Goal: Task Accomplishment & Management: Manage account settings

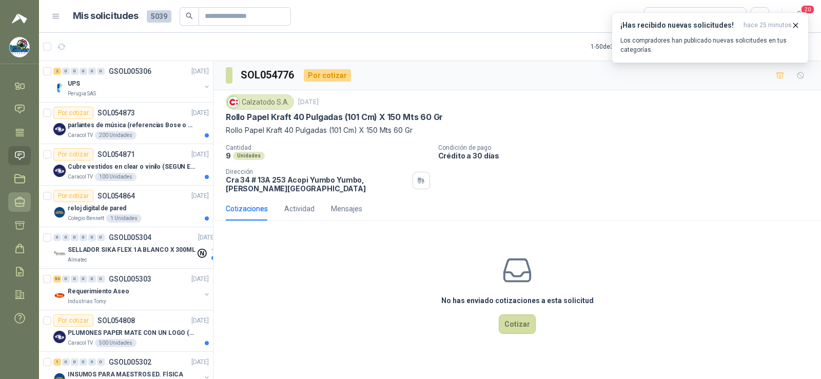
click at [18, 198] on icon at bounding box center [19, 202] width 9 height 9
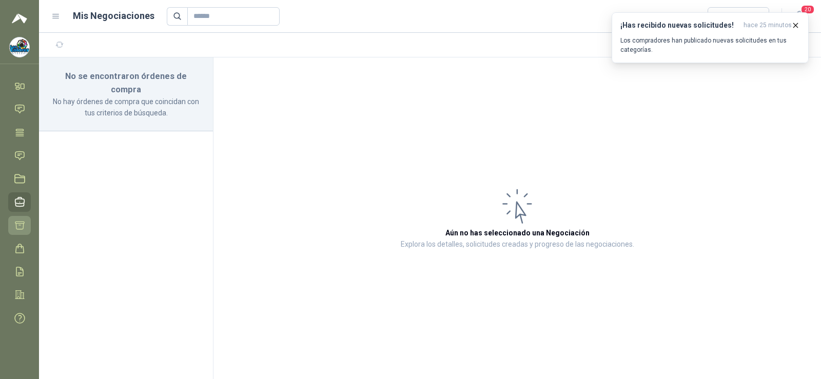
click at [23, 224] on icon at bounding box center [19, 225] width 11 height 11
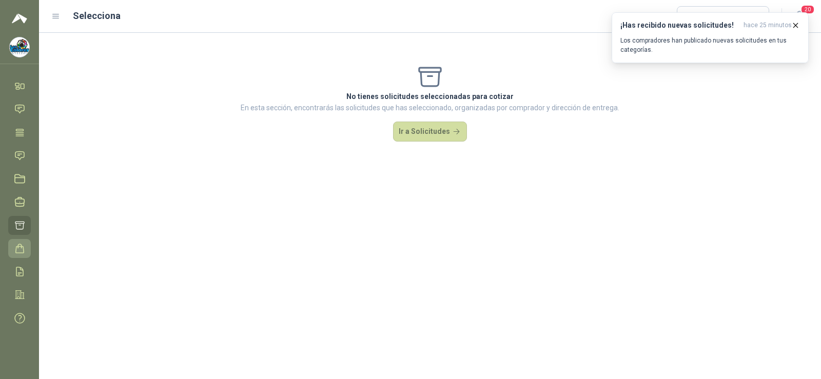
click at [21, 245] on icon at bounding box center [19, 248] width 11 height 11
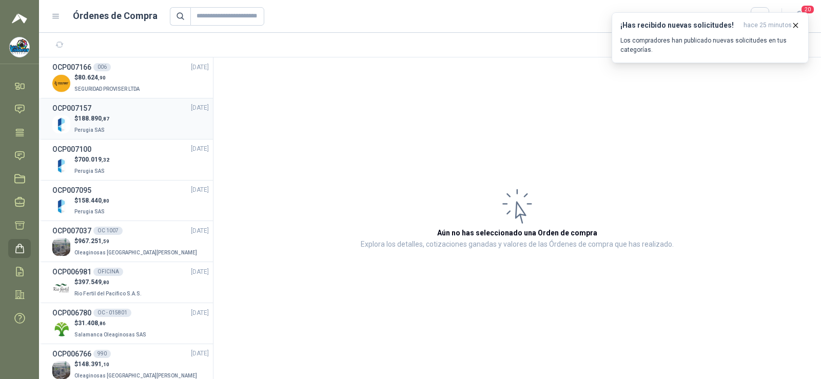
click at [88, 108] on h3 "OCP007157" at bounding box center [71, 108] width 39 height 11
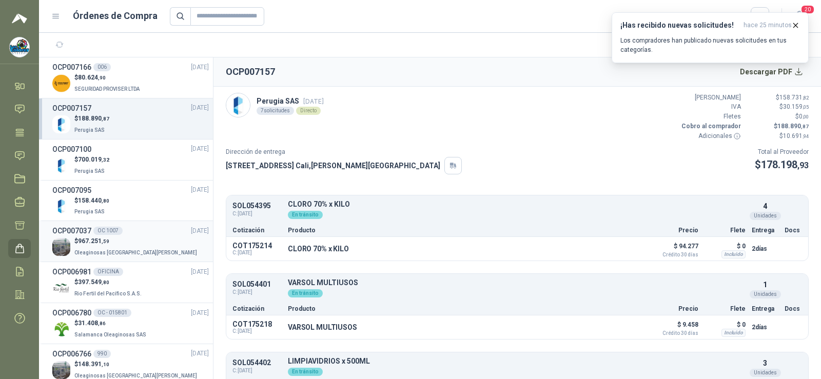
click at [125, 247] on p "Oleaginosas [GEOGRAPHIC_DATA][PERSON_NAME]" at bounding box center [136, 251] width 125 height 11
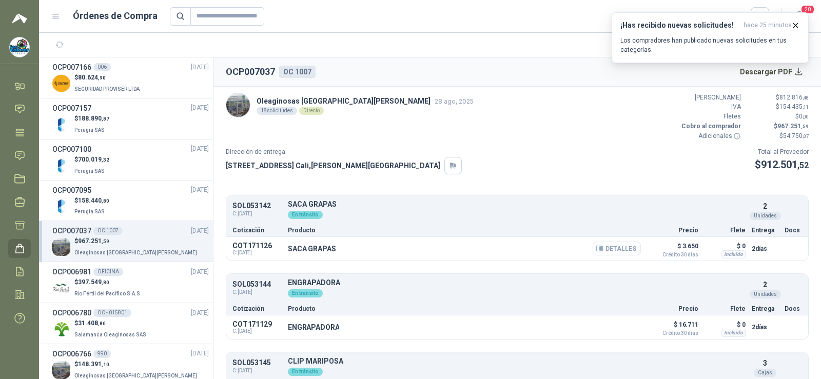
click at [621, 246] on button "Detalles" at bounding box center [617, 249] width 48 height 14
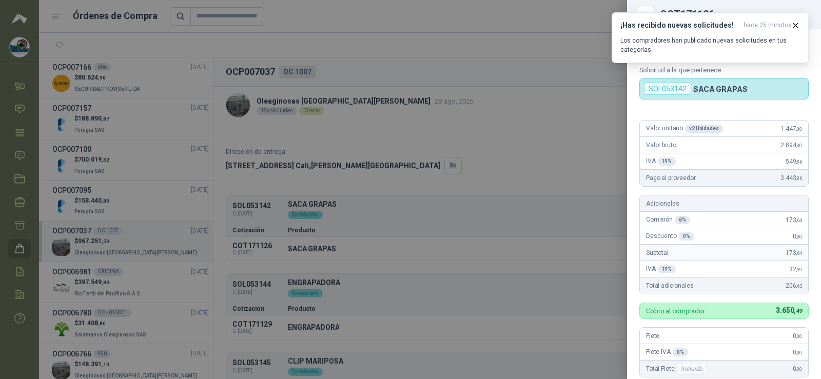
click at [453, 178] on div at bounding box center [410, 189] width 821 height 379
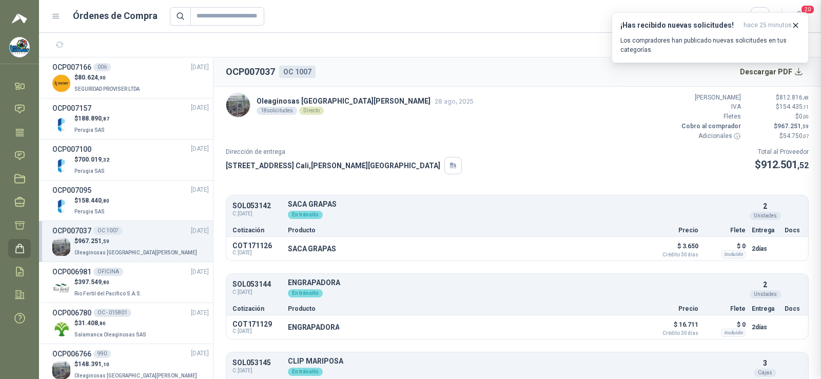
scroll to position [250, 0]
click at [604, 325] on button "Detalles" at bounding box center [617, 327] width 48 height 14
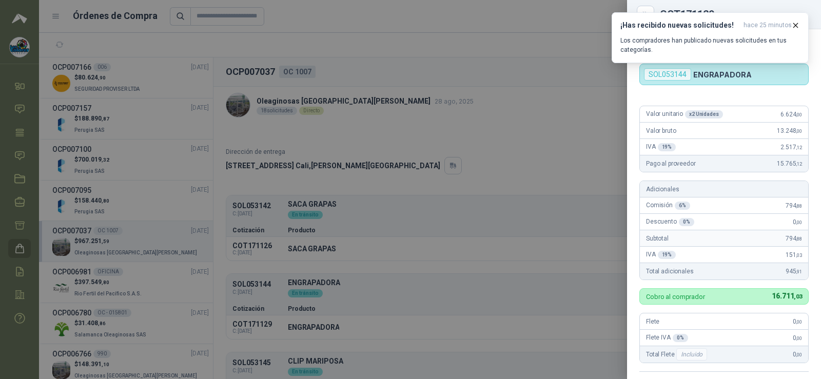
scroll to position [0, 0]
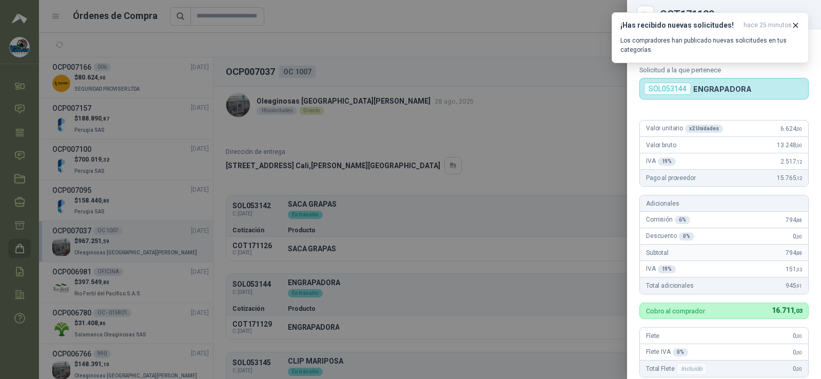
click at [380, 299] on div at bounding box center [410, 189] width 821 height 379
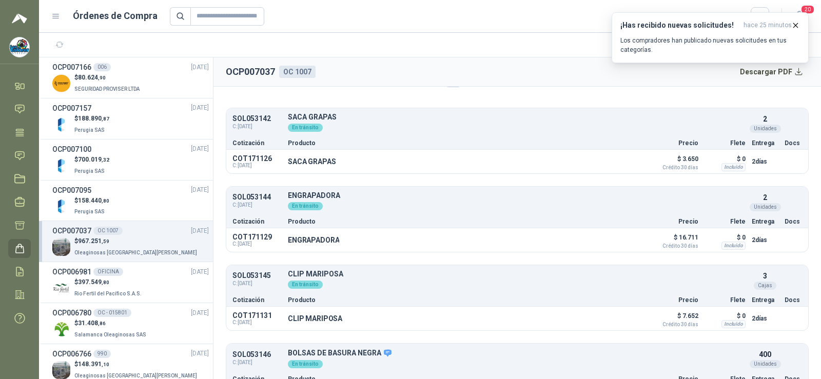
scroll to position [103, 0]
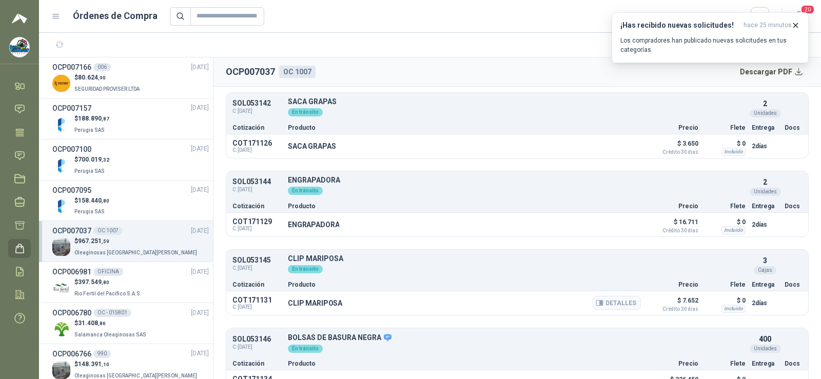
click at [609, 311] on div "Detalles" at bounding box center [617, 303] width 48 height 17
click at [606, 307] on button "Detalles" at bounding box center [617, 303] width 48 height 14
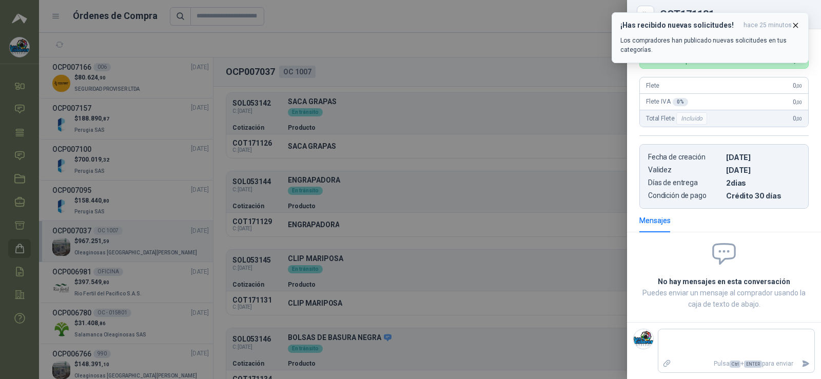
click at [797, 27] on icon "button" at bounding box center [796, 25] width 4 height 4
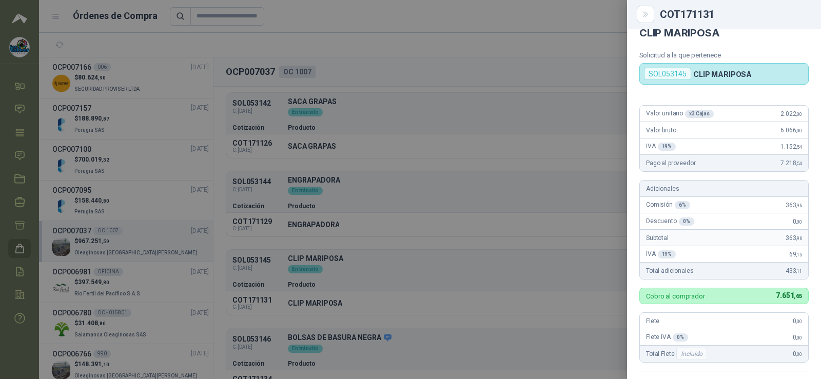
scroll to position [0, 0]
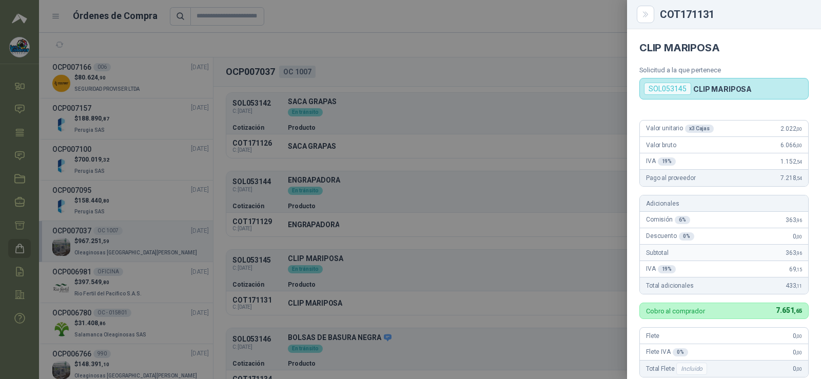
click at [459, 153] on div at bounding box center [410, 189] width 821 height 379
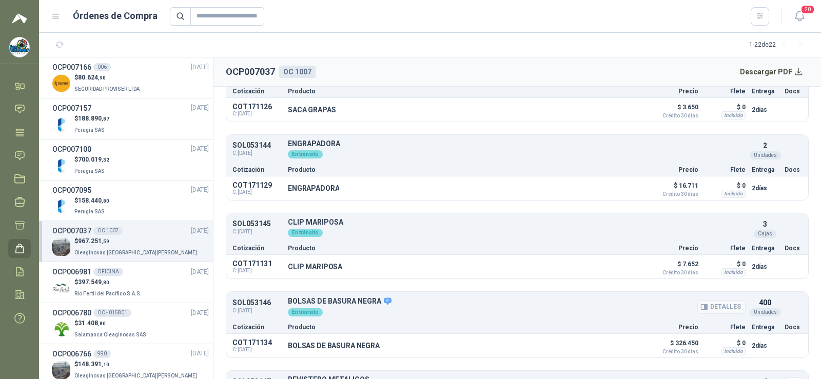
scroll to position [205, 0]
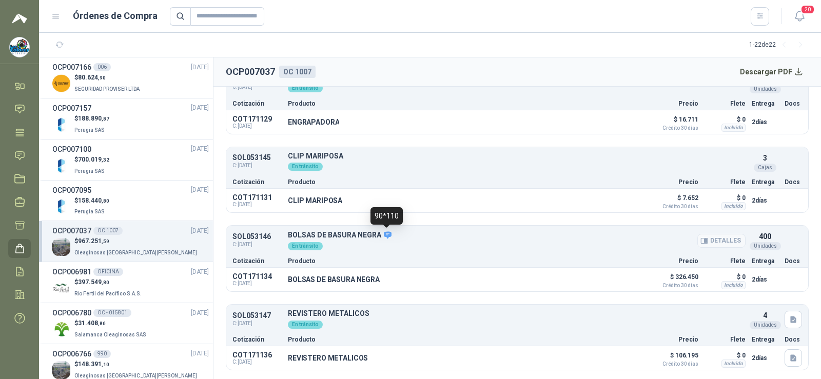
click at [385, 235] on icon at bounding box center [387, 235] width 9 height 9
click at [596, 279] on icon "button" at bounding box center [600, 280] width 8 height 8
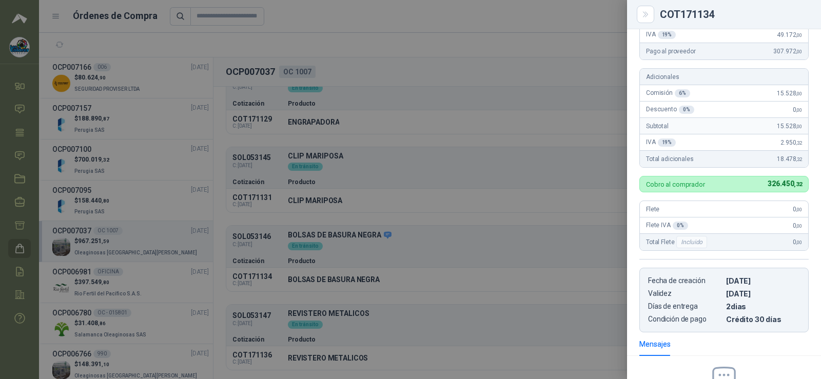
scroll to position [0, 0]
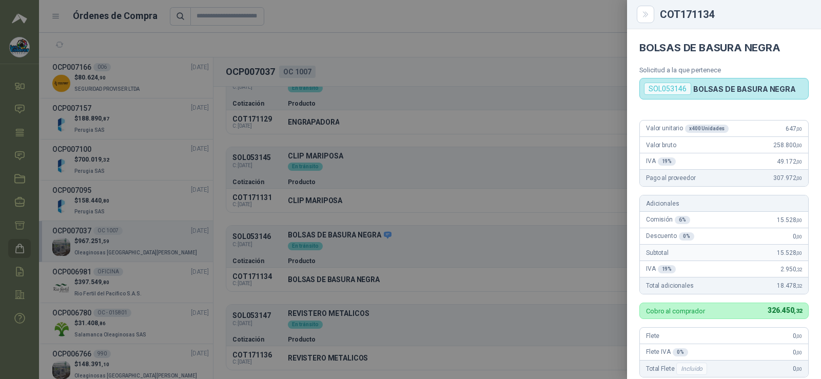
click at [422, 209] on div at bounding box center [410, 189] width 821 height 379
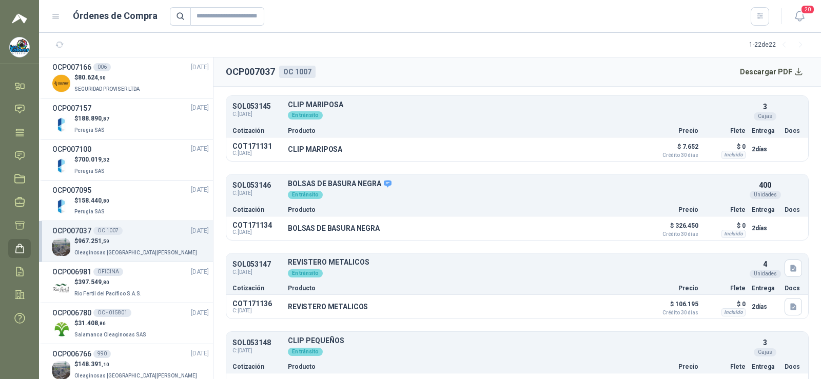
scroll to position [308, 0]
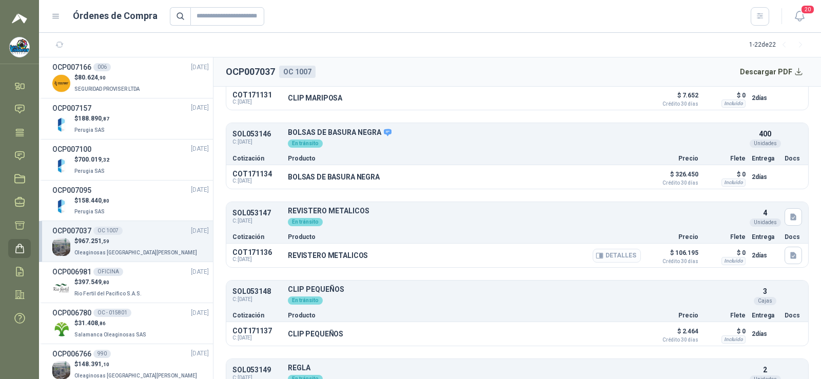
click at [596, 255] on icon "button" at bounding box center [600, 256] width 8 height 8
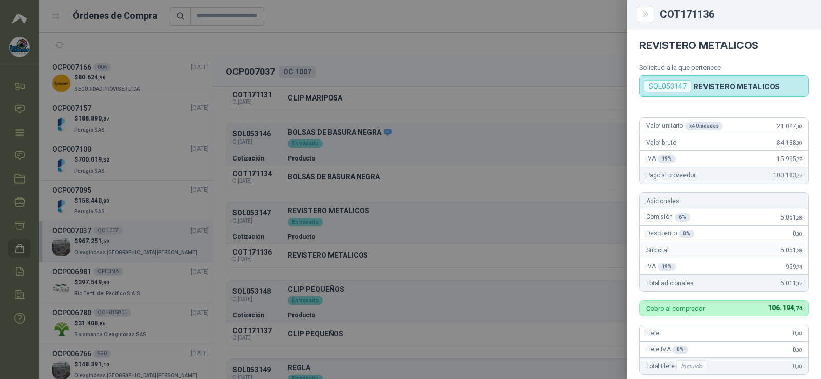
scroll to position [0, 0]
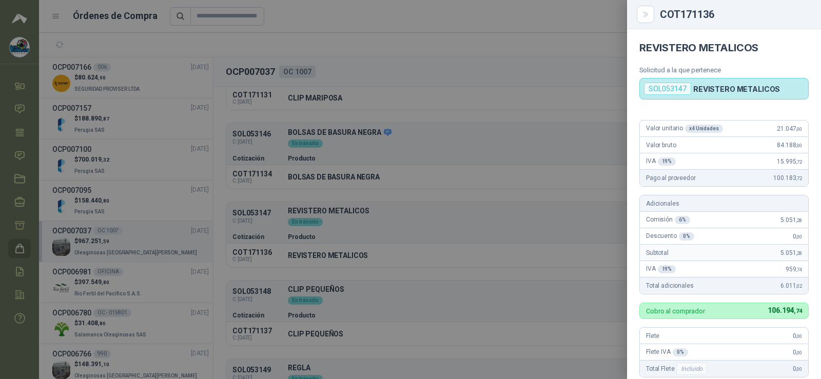
click at [406, 183] on div at bounding box center [410, 189] width 821 height 379
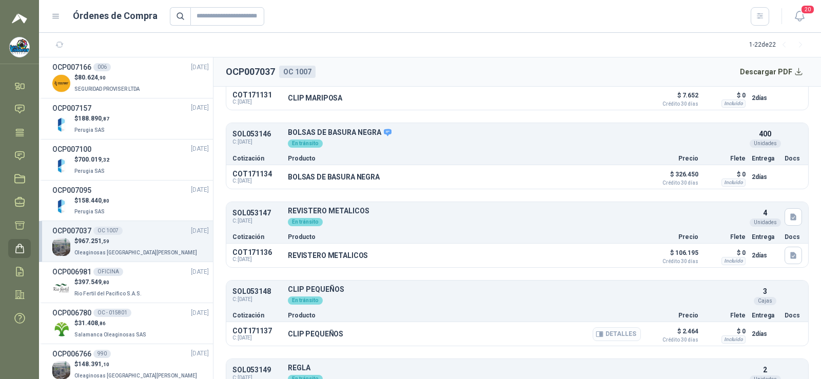
click at [595, 327] on button "Detalles" at bounding box center [617, 334] width 48 height 14
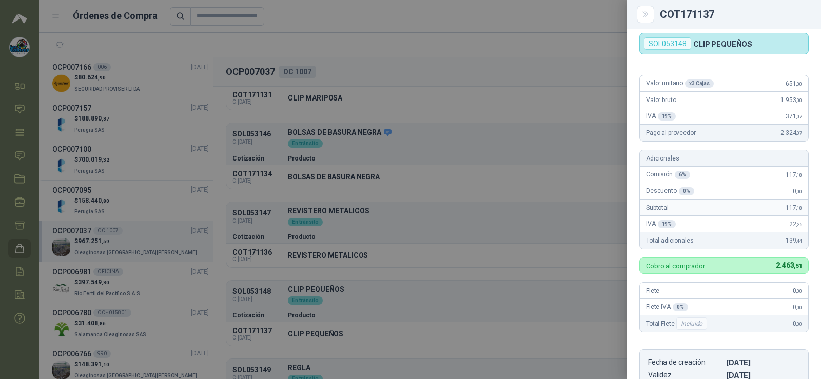
scroll to position [0, 0]
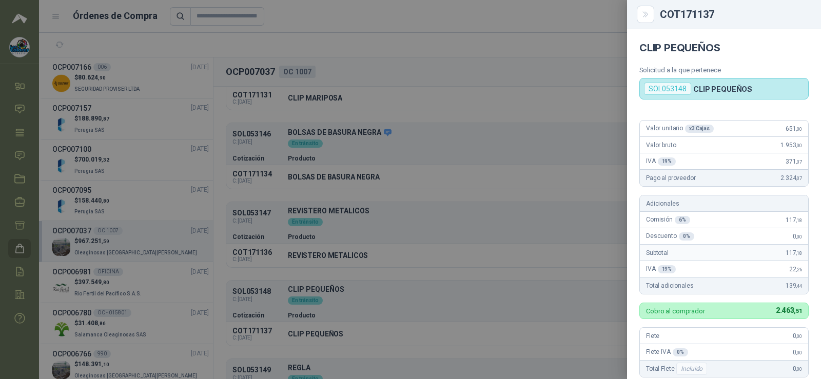
click at [356, 213] on div at bounding box center [410, 189] width 821 height 379
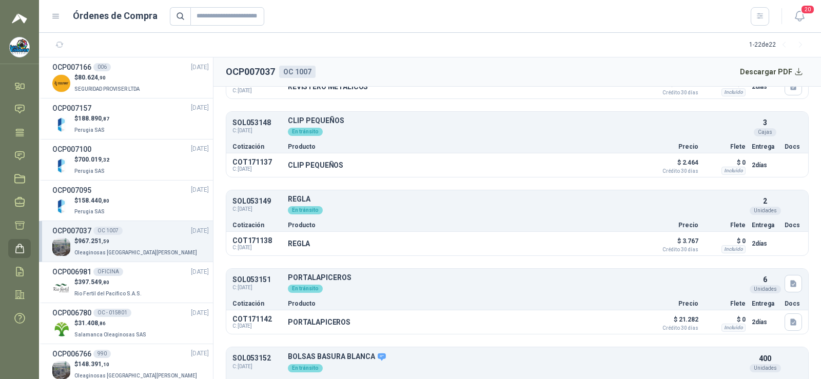
scroll to position [513, 0]
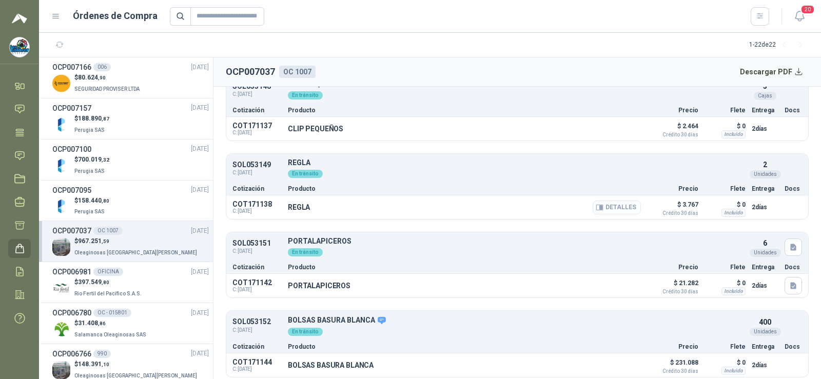
click at [600, 212] on button "Detalles" at bounding box center [617, 208] width 48 height 14
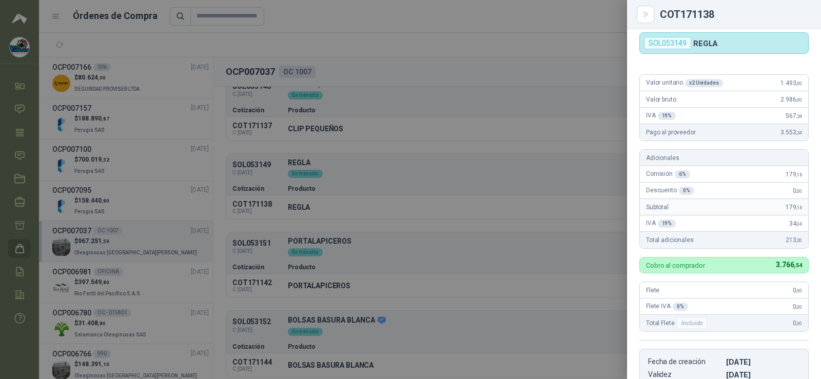
scroll to position [0, 0]
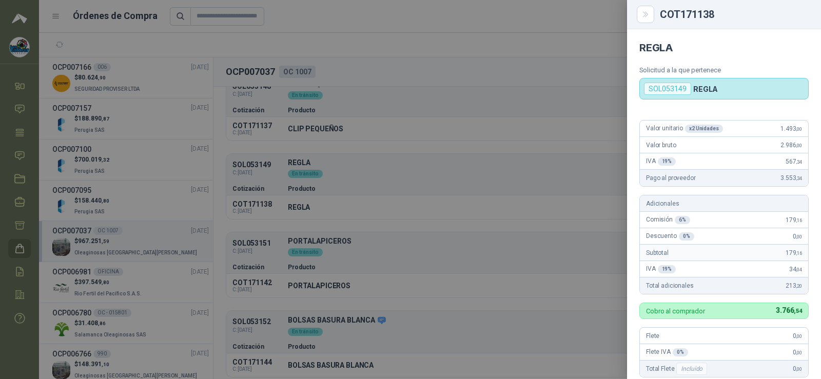
click at [448, 207] on div at bounding box center [410, 189] width 821 height 379
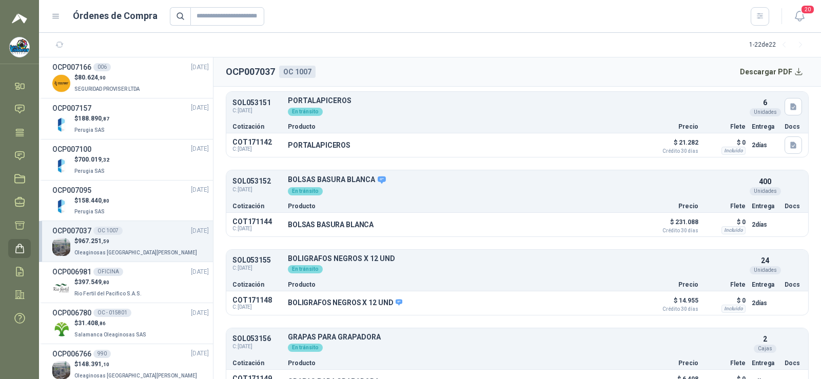
scroll to position [667, 0]
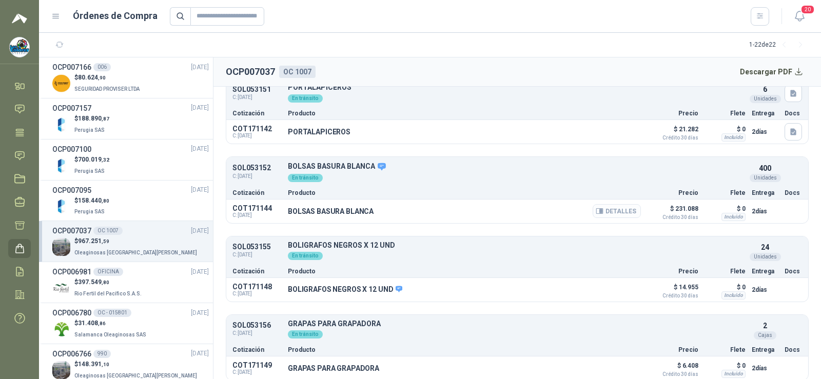
click at [596, 210] on icon "button" at bounding box center [600, 211] width 8 height 8
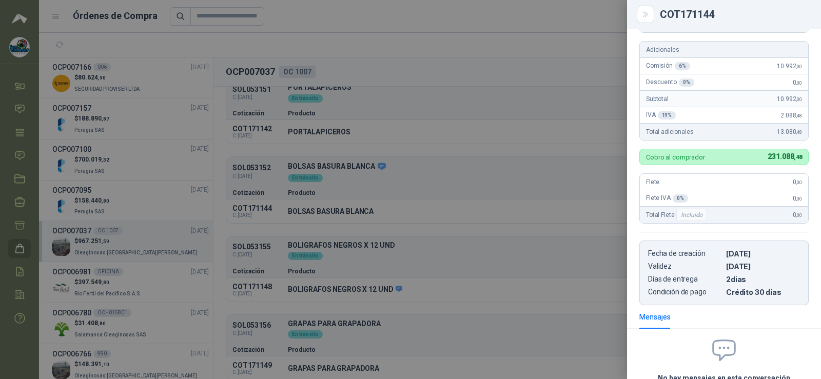
scroll to position [0, 0]
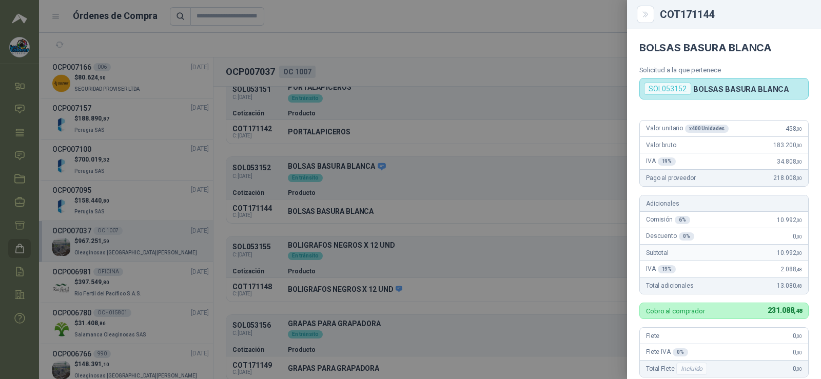
click at [493, 164] on div at bounding box center [410, 189] width 821 height 379
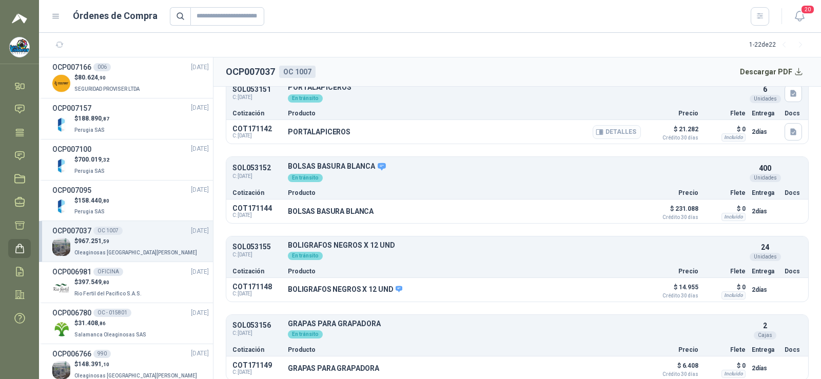
click at [628, 134] on button "Detalles" at bounding box center [617, 132] width 48 height 14
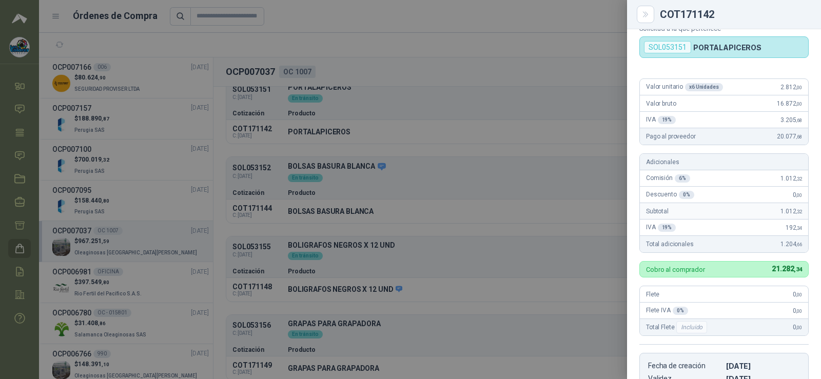
scroll to position [0, 0]
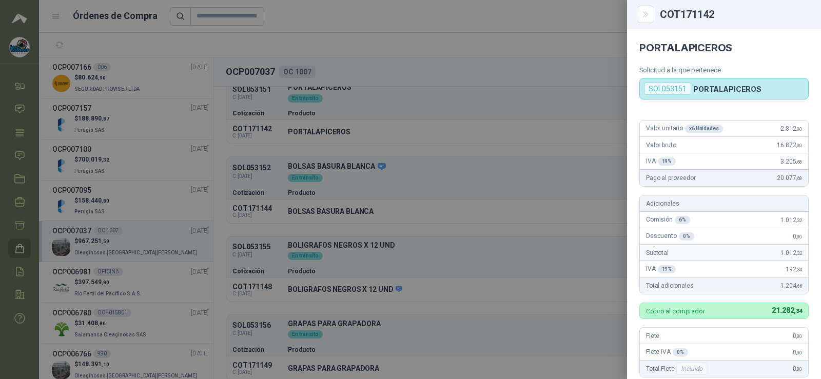
click at [484, 218] on div at bounding box center [410, 189] width 821 height 379
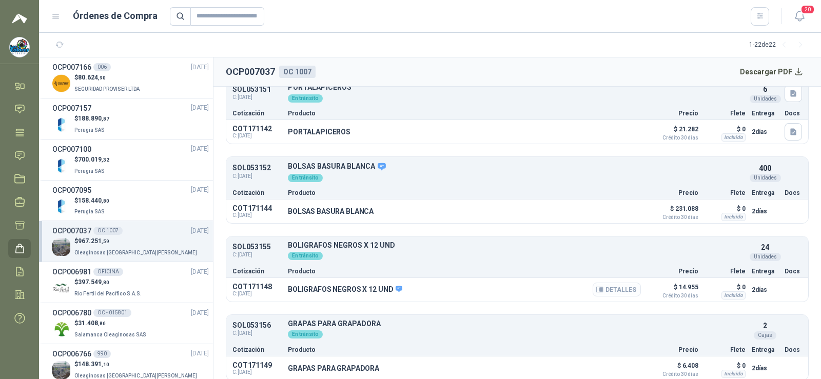
click at [604, 293] on button "Detalles" at bounding box center [617, 290] width 48 height 14
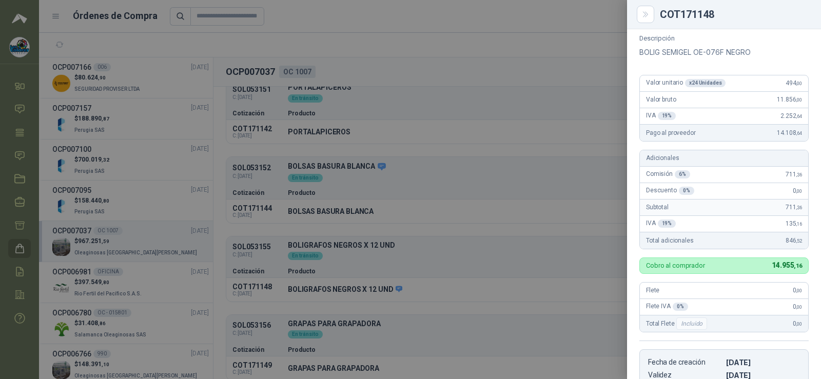
scroll to position [0, 0]
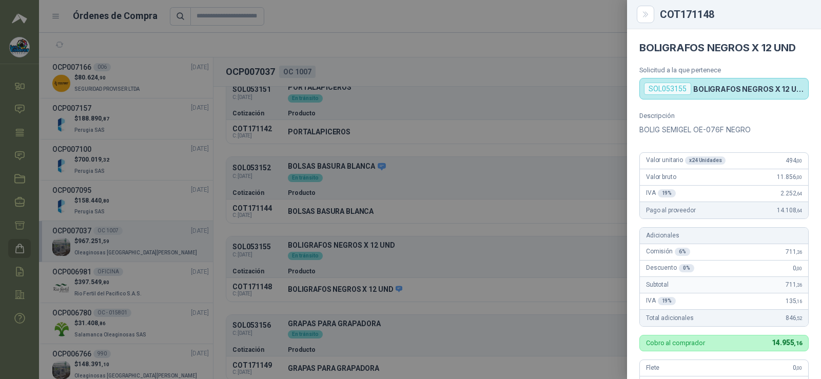
click at [503, 248] on div at bounding box center [410, 189] width 821 height 379
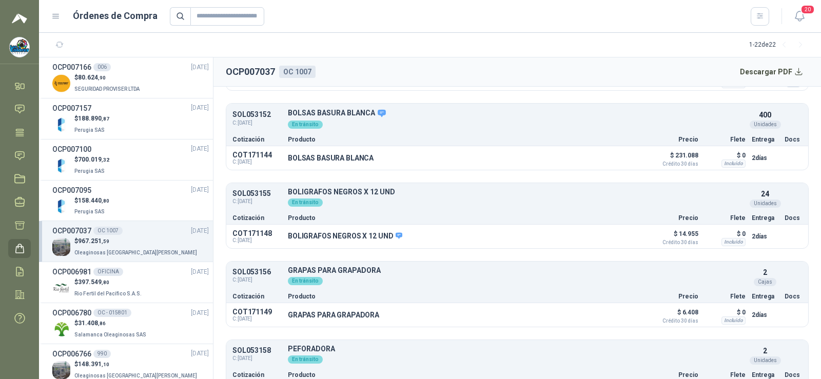
scroll to position [770, 0]
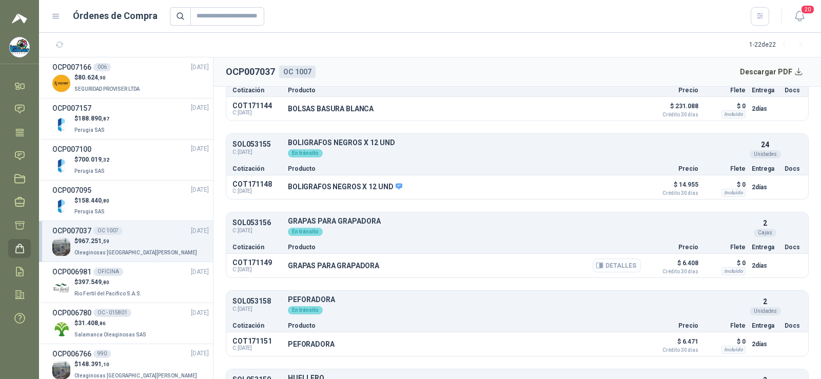
click at [600, 264] on icon "button" at bounding box center [601, 266] width 3 height 4
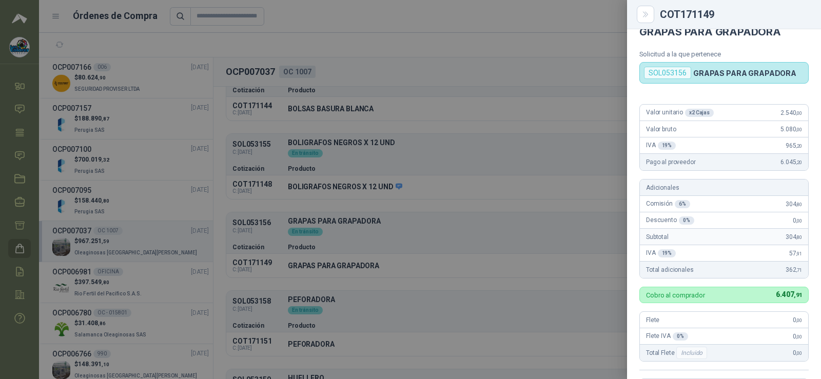
scroll to position [0, 0]
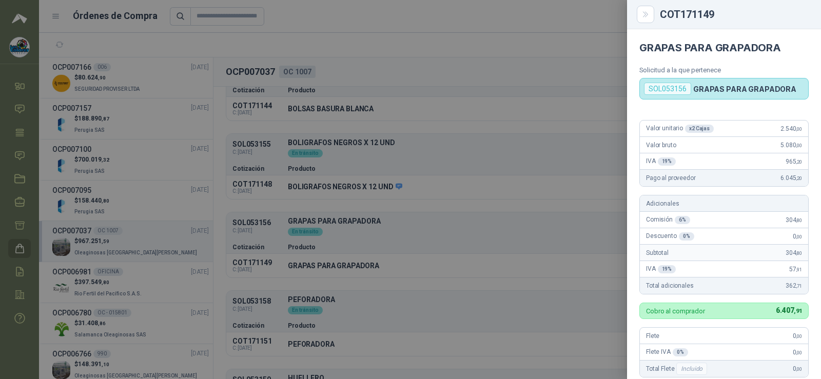
click at [524, 203] on div at bounding box center [410, 189] width 821 height 379
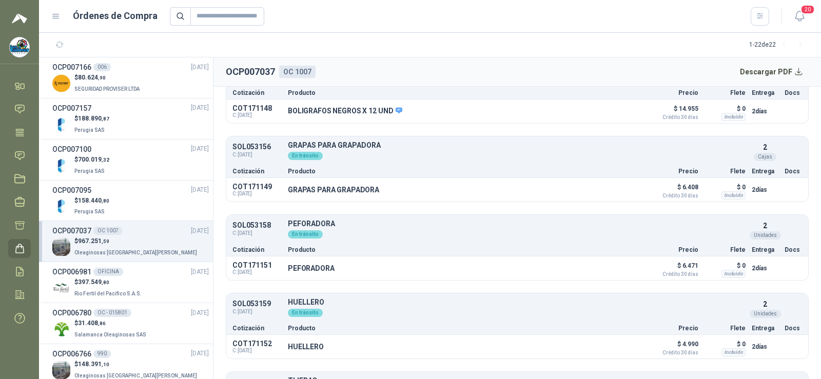
scroll to position [872, 0]
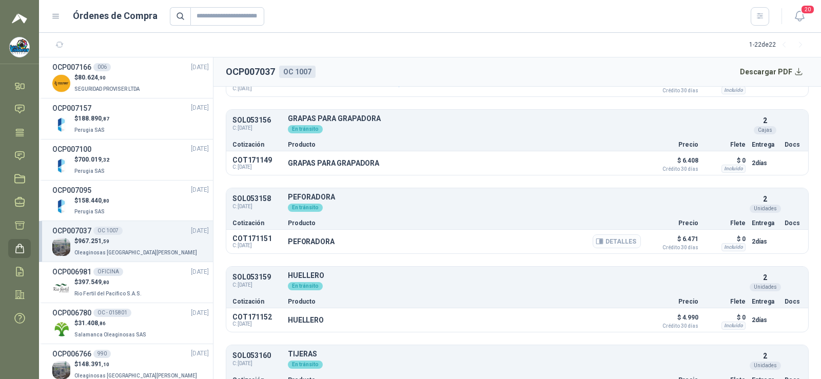
click at [600, 239] on button "Detalles" at bounding box center [617, 241] width 48 height 14
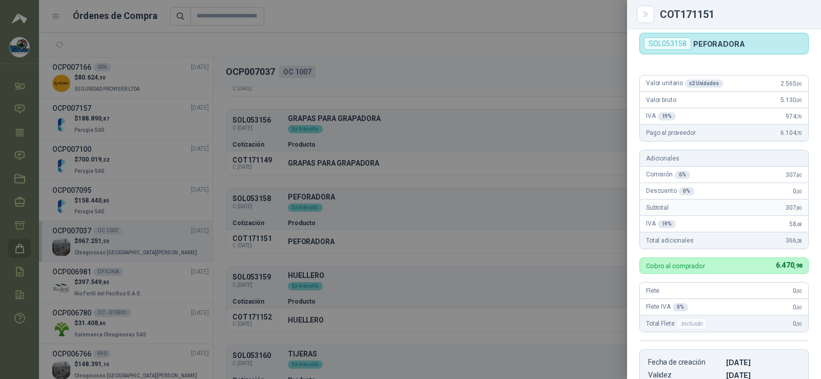
scroll to position [0, 0]
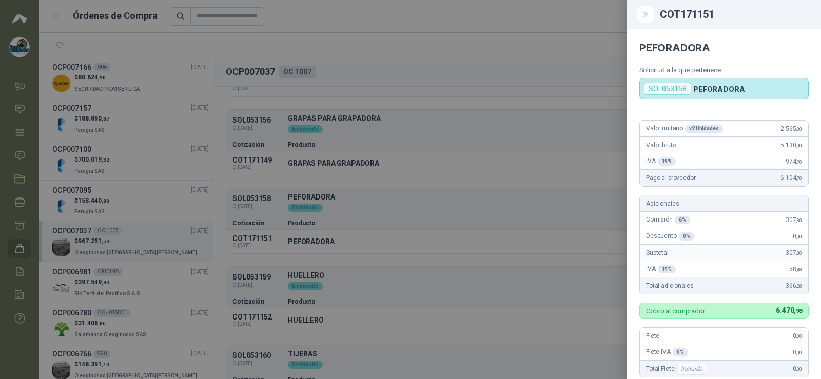
click at [491, 244] on div at bounding box center [410, 189] width 821 height 379
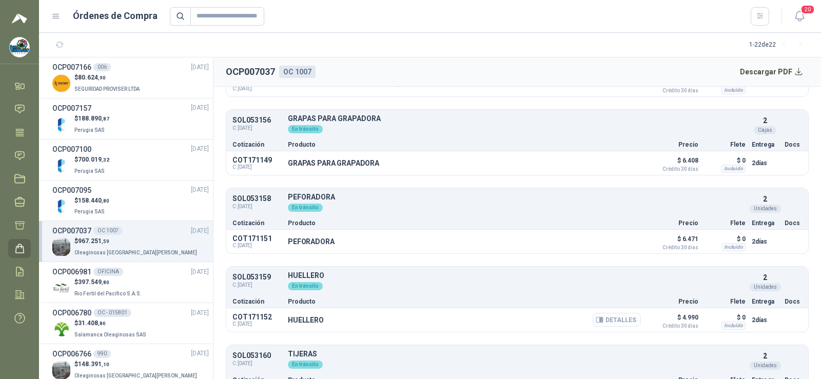
click at [619, 324] on button "Detalles" at bounding box center [617, 320] width 48 height 14
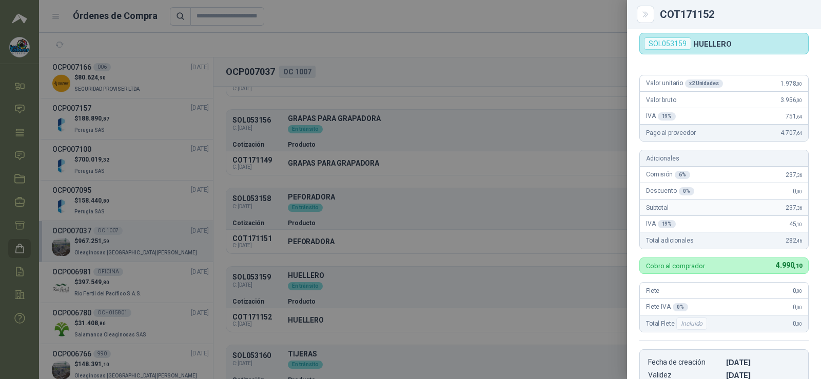
scroll to position [0, 0]
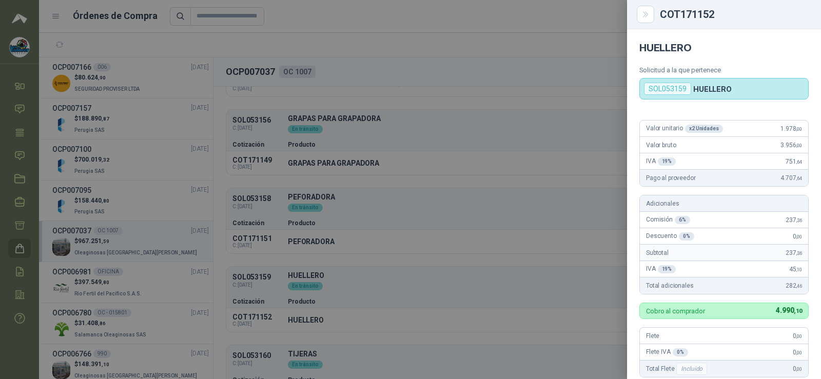
click at [410, 271] on div at bounding box center [410, 189] width 821 height 379
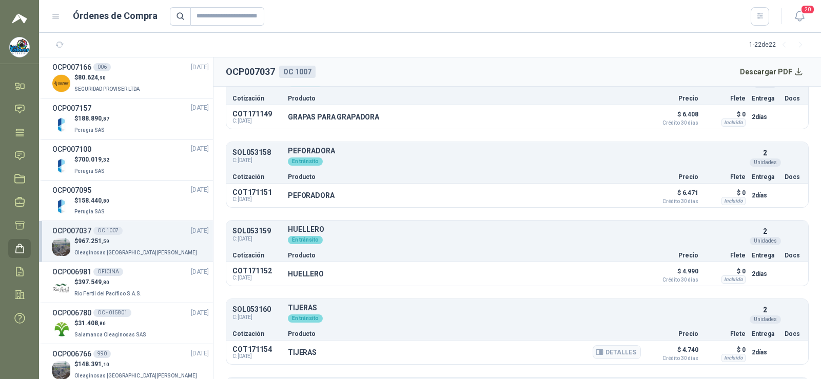
scroll to position [975, 0]
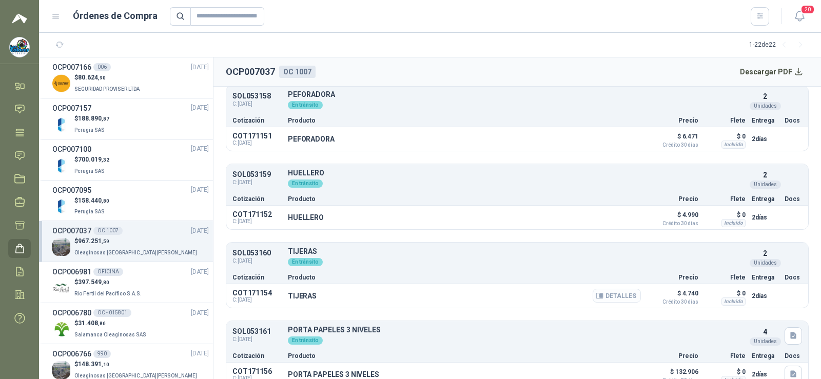
click at [595, 301] on button "Detalles" at bounding box center [617, 296] width 48 height 14
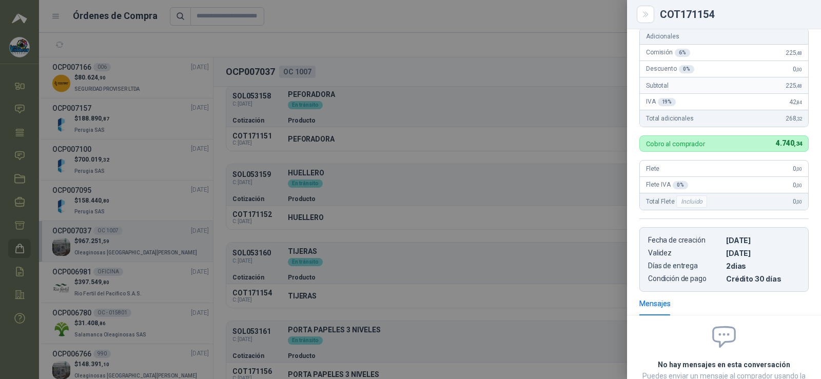
scroll to position [0, 0]
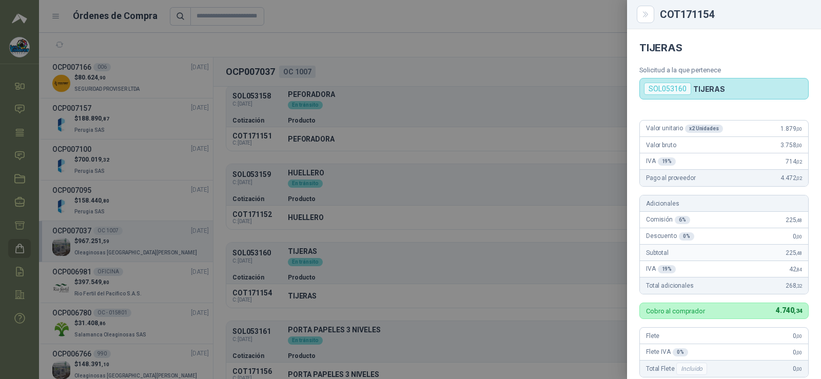
click at [458, 227] on div at bounding box center [410, 189] width 821 height 379
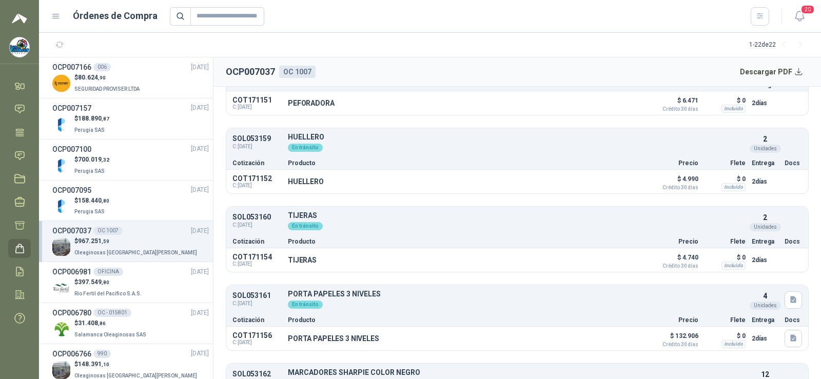
scroll to position [1078, 0]
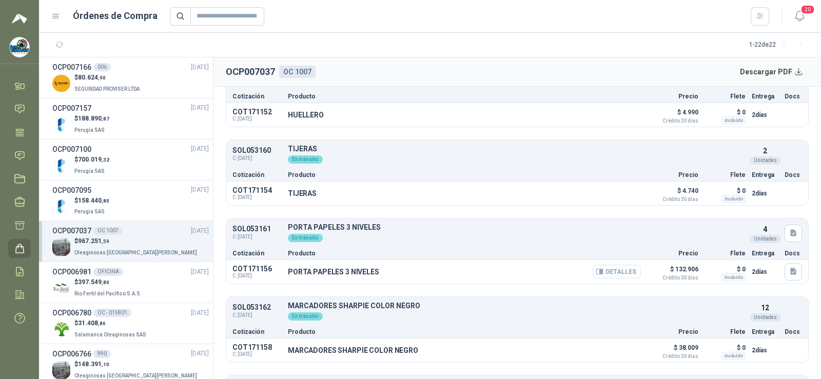
click at [600, 271] on button "Detalles" at bounding box center [617, 272] width 48 height 14
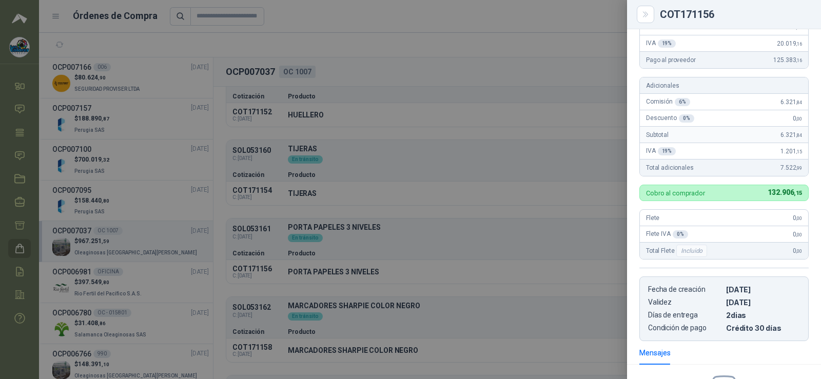
scroll to position [0, 0]
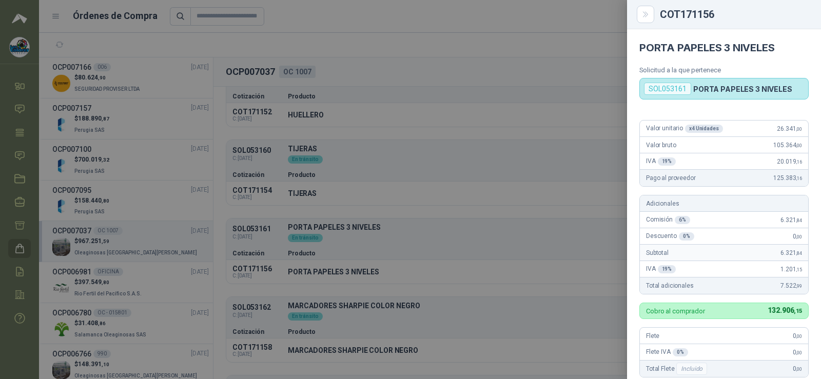
click at [418, 209] on div at bounding box center [410, 189] width 821 height 379
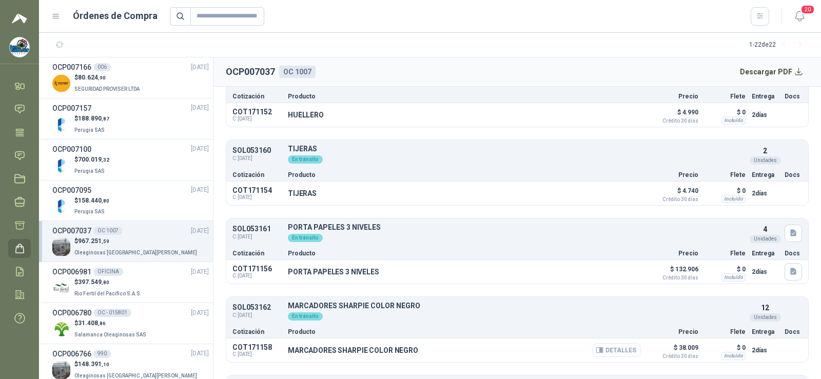
click at [596, 354] on icon "button" at bounding box center [600, 350] width 8 height 8
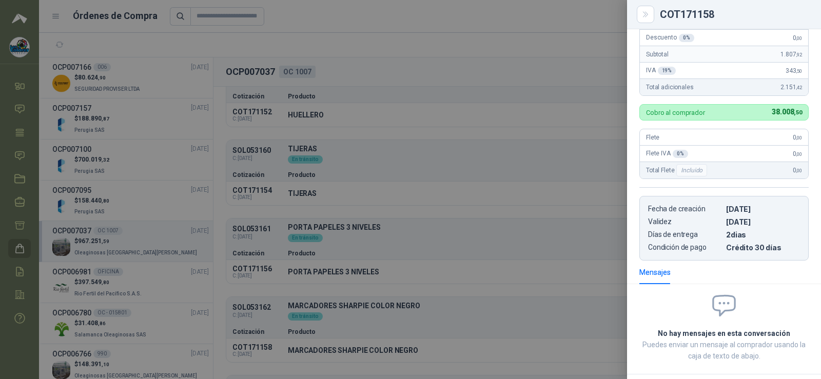
scroll to position [57, 0]
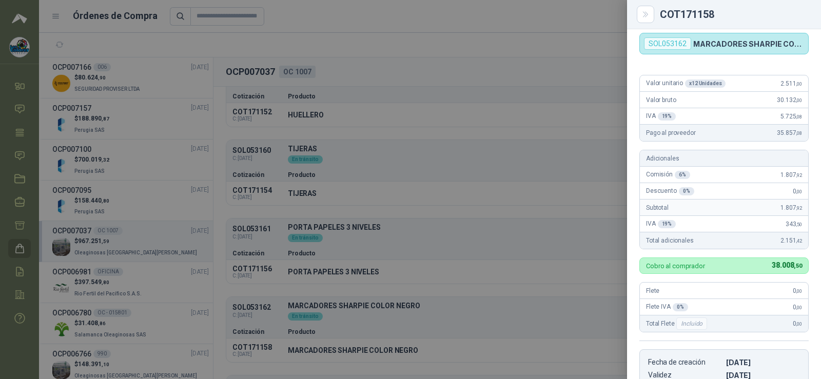
click at [496, 207] on div at bounding box center [410, 189] width 821 height 379
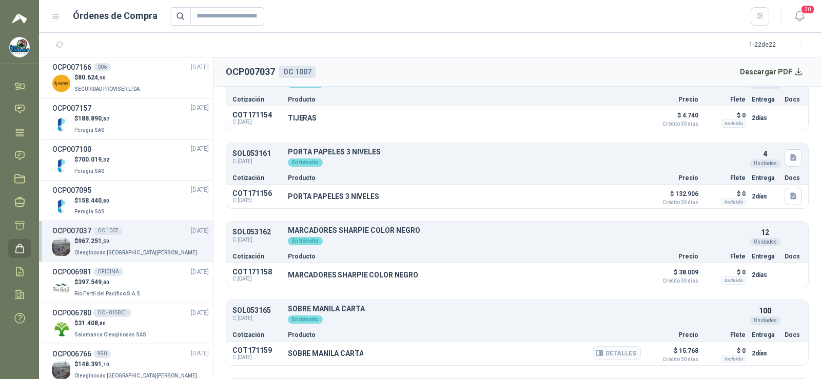
scroll to position [1225, 0]
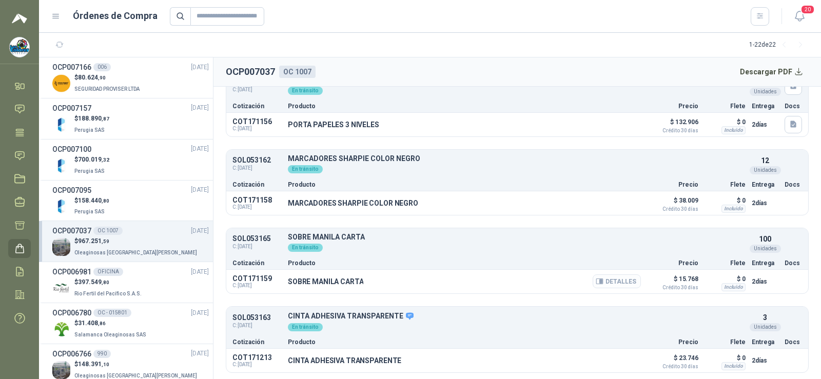
click at [596, 286] on button "Detalles" at bounding box center [617, 282] width 48 height 14
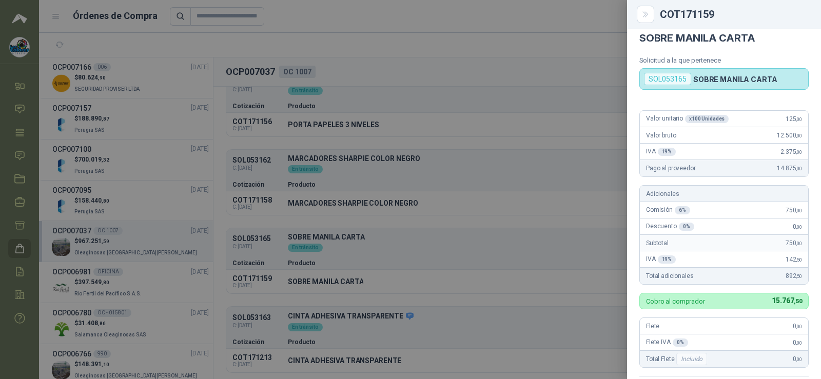
scroll to position [0, 0]
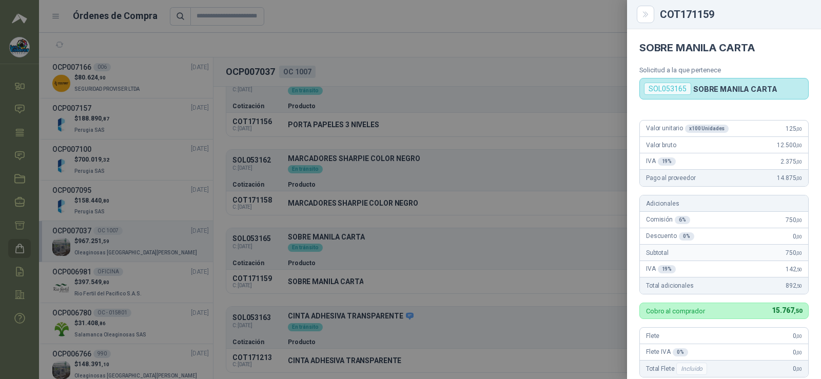
click at [446, 224] on div at bounding box center [410, 189] width 821 height 379
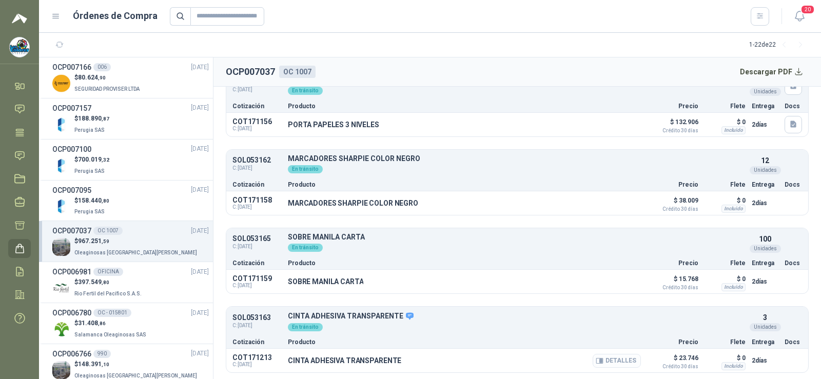
click at [599, 366] on button "Detalles" at bounding box center [617, 361] width 48 height 14
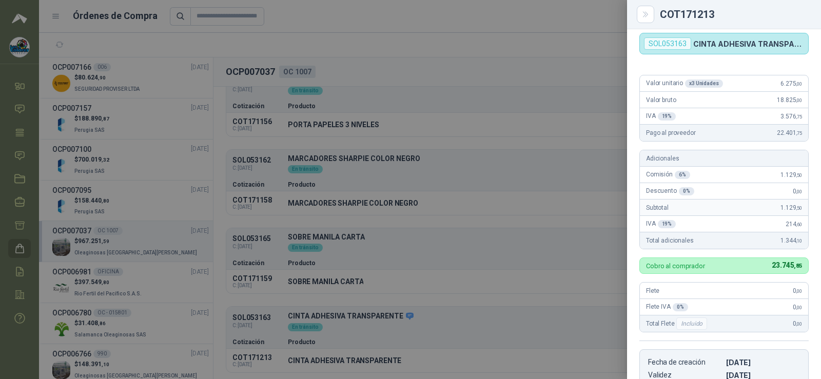
scroll to position [0, 0]
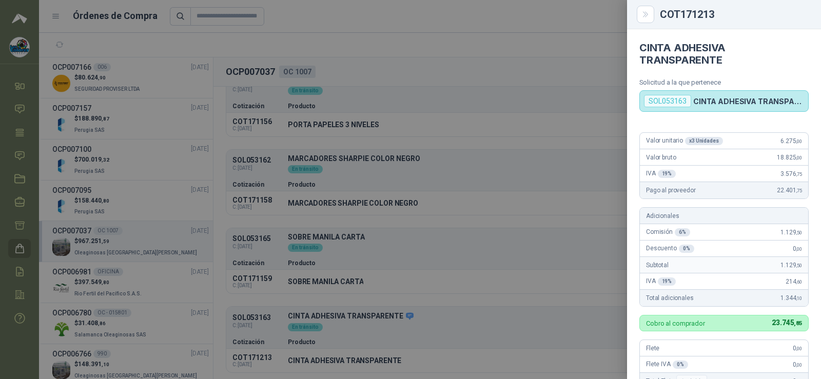
click at [375, 168] on div at bounding box center [410, 189] width 821 height 379
